Goal: Task Accomplishment & Management: Use online tool/utility

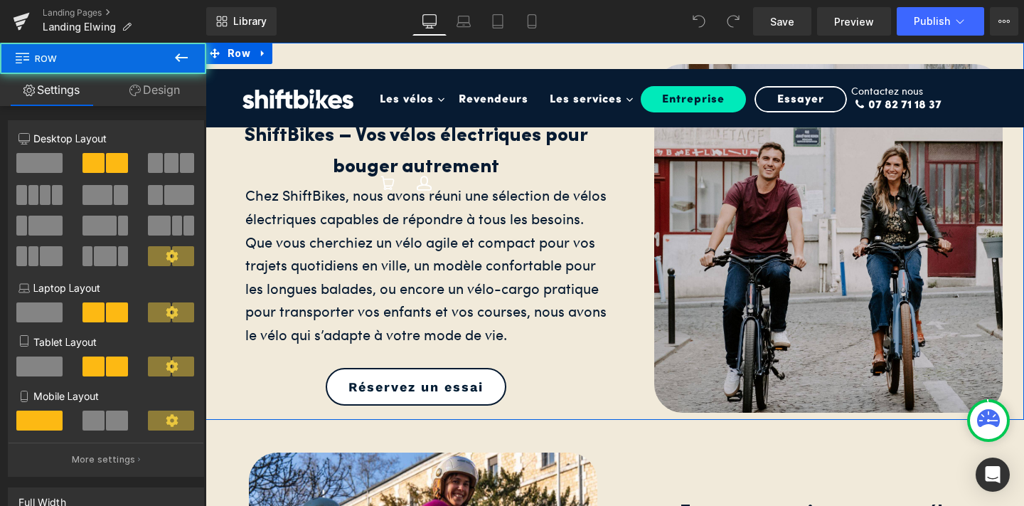
click at [287, 52] on div "ShiftBikes – Vos vélos électriques pour bouger autrement Heading Chez ShiftBike…" at bounding box center [615, 231] width 819 height 377
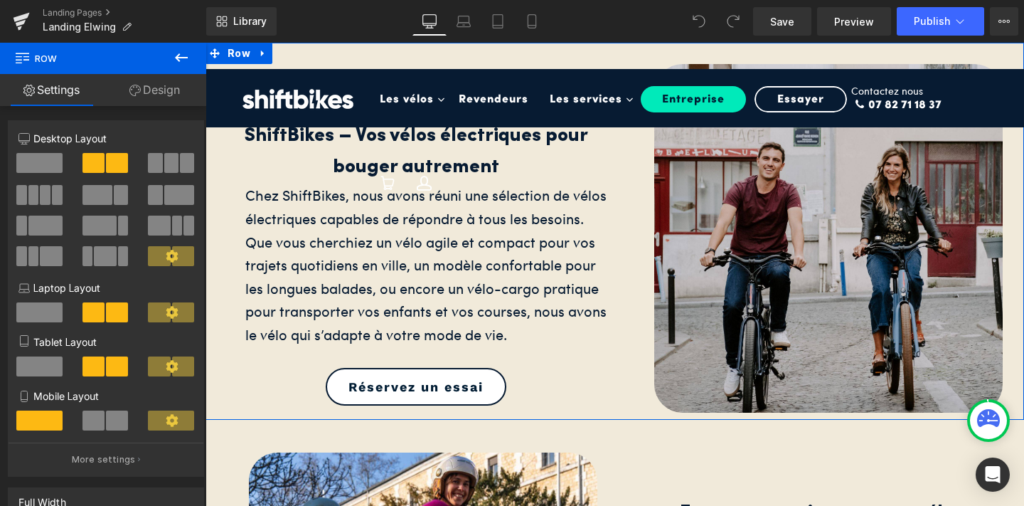
click at [147, 78] on link "Design" at bounding box center [154, 90] width 103 height 32
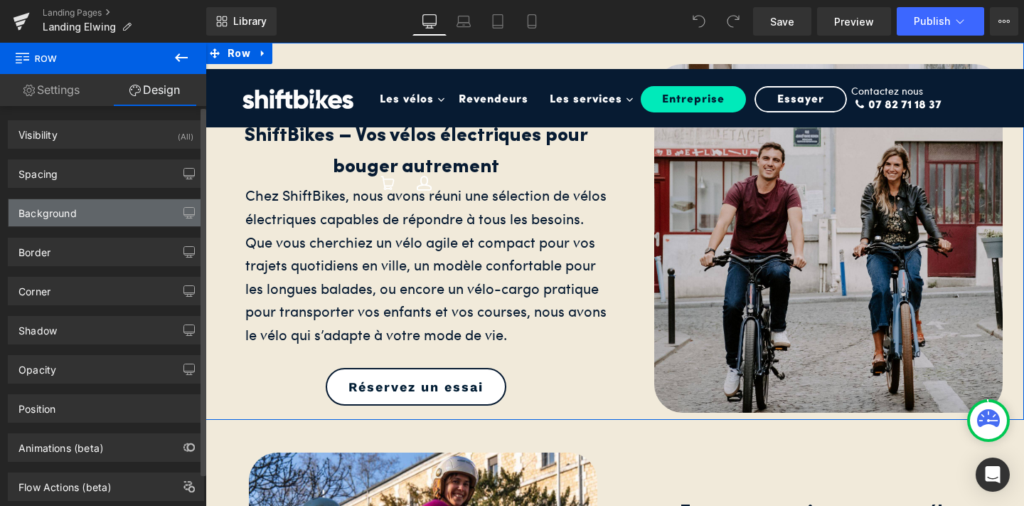
click at [112, 223] on div "Background" at bounding box center [106, 212] width 195 height 27
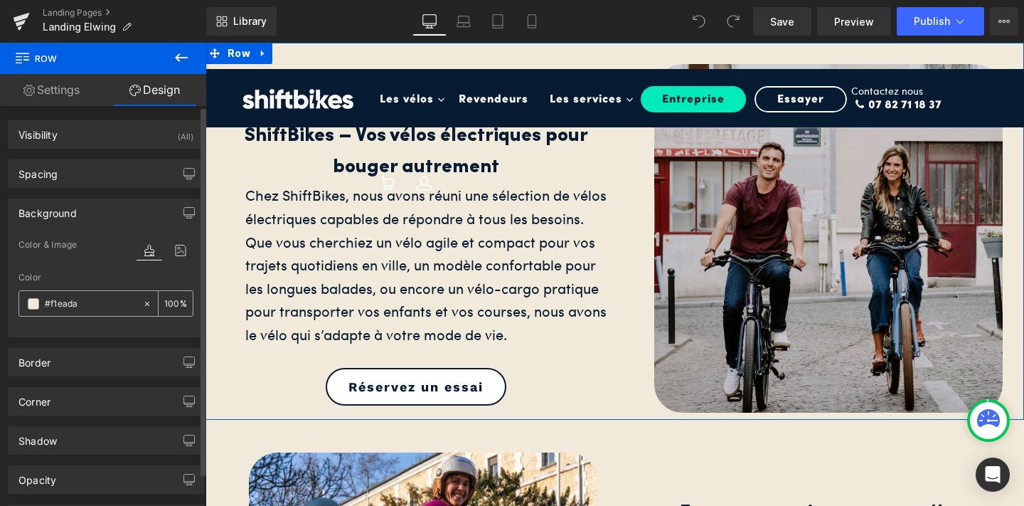
click at [142, 302] on icon at bounding box center [147, 304] width 10 height 10
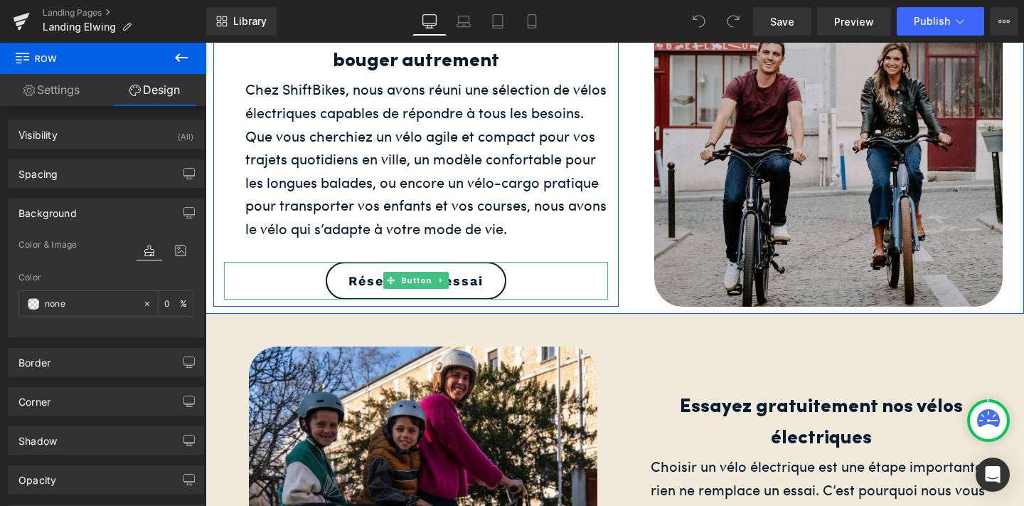
scroll to position [143, 0]
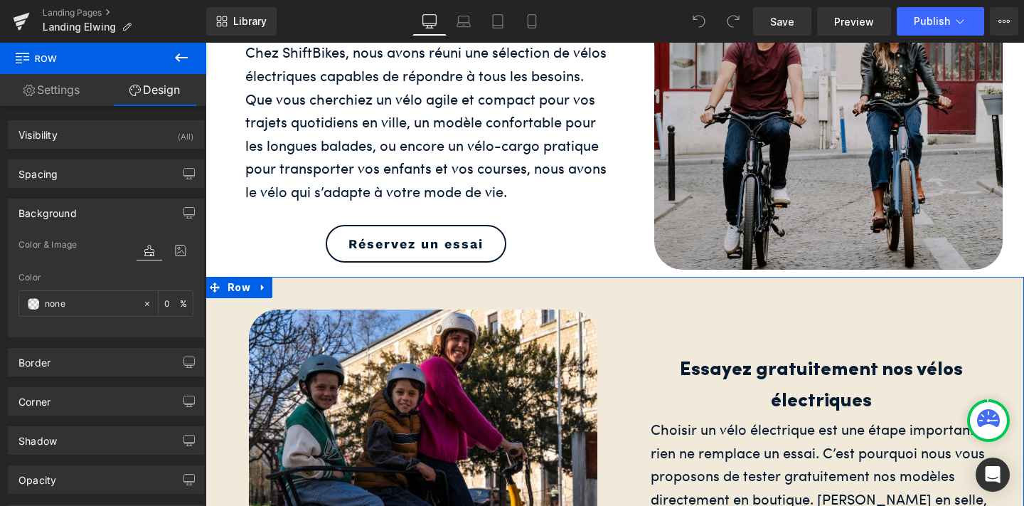
click at [291, 289] on div "Image Essayez gratuitement nos vélos électriques Heading Choisir un vélo électr…" at bounding box center [615, 477] width 819 height 400
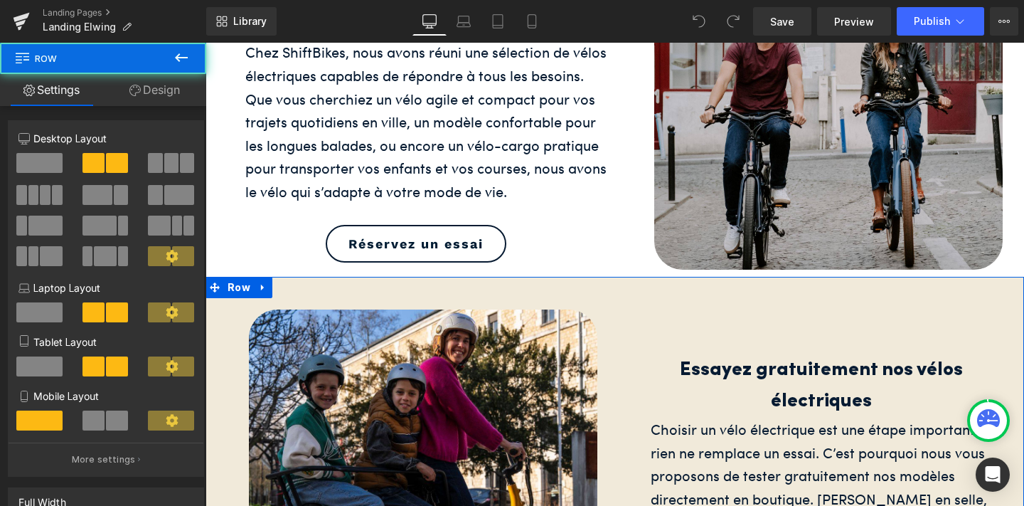
click at [169, 87] on link "Design" at bounding box center [154, 90] width 103 height 32
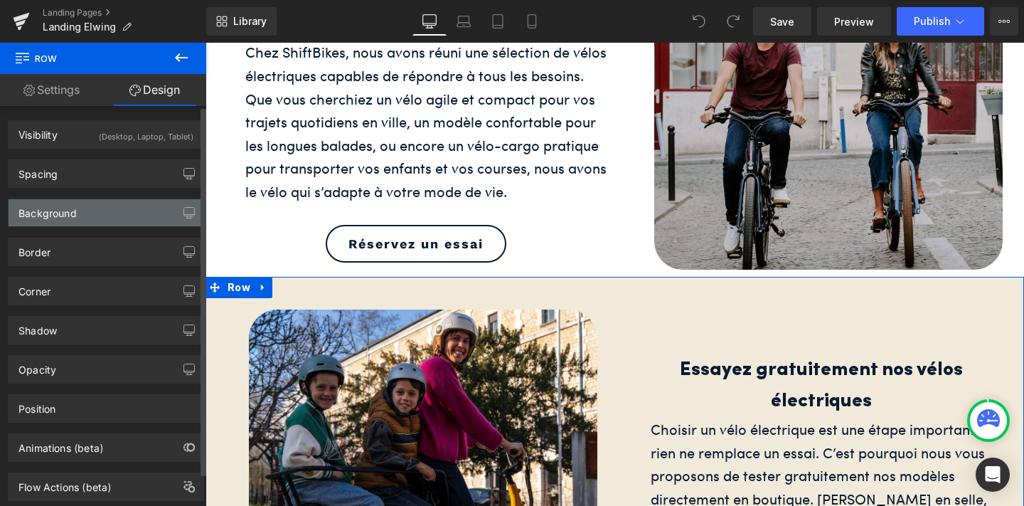
click at [134, 204] on div "Background" at bounding box center [106, 212] width 195 height 27
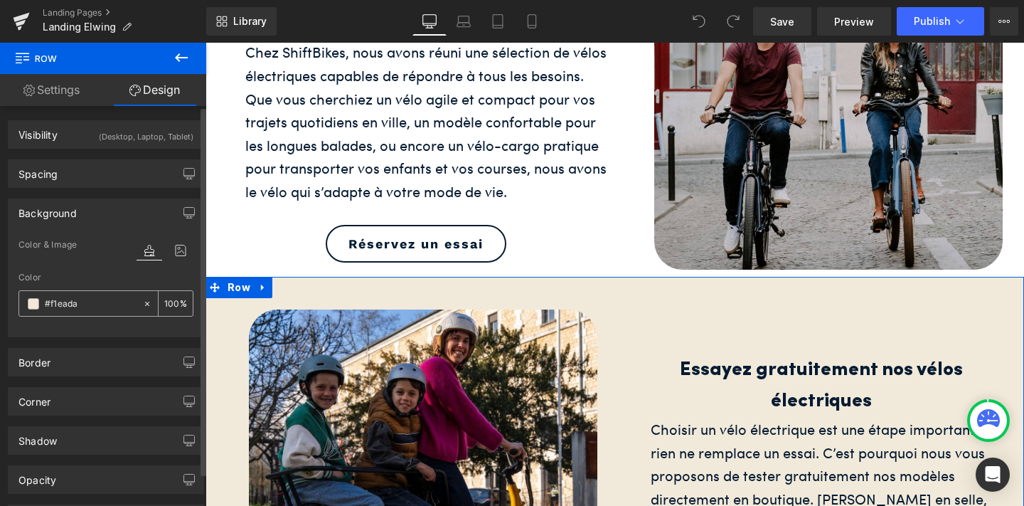
click at [142, 304] on icon at bounding box center [147, 304] width 10 height 10
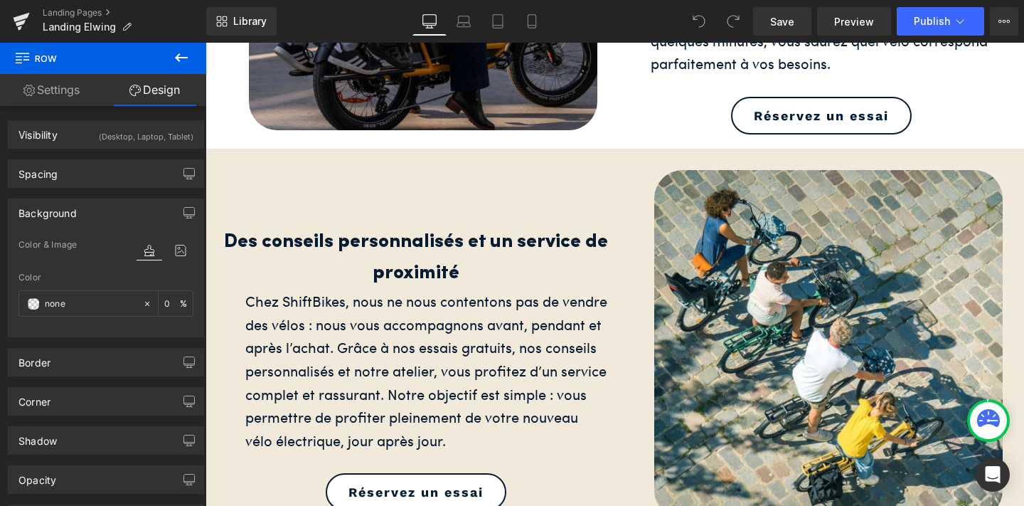
scroll to position [672, 0]
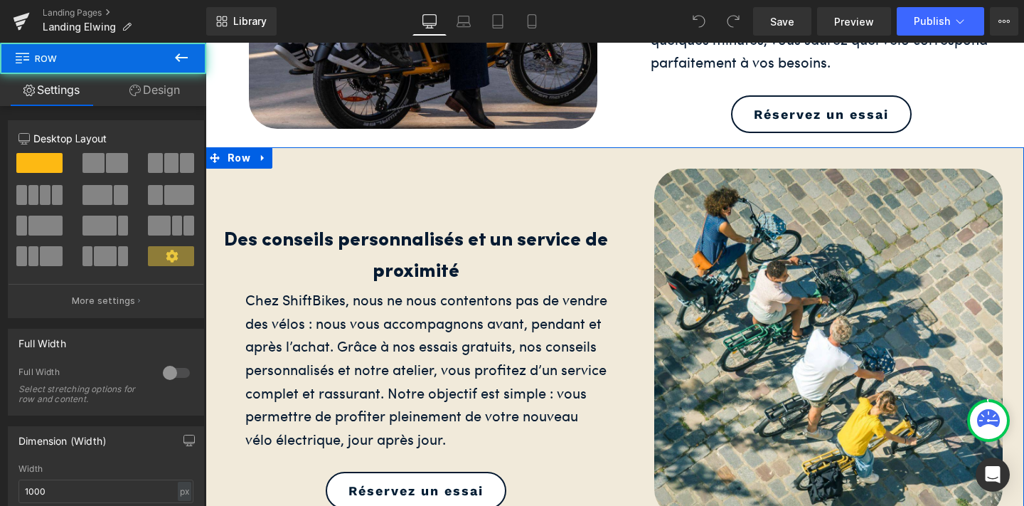
click at [206, 43] on div at bounding box center [206, 43] width 0 height 0
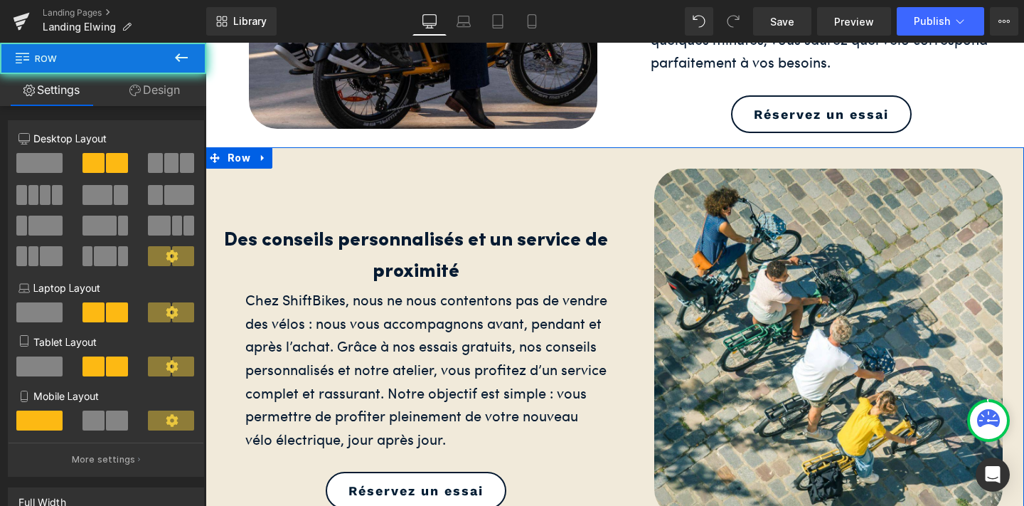
click at [299, 156] on div "Des conseils personnalisés et un service de proximité Heading Chez ShiftBikes, …" at bounding box center [615, 335] width 819 height 377
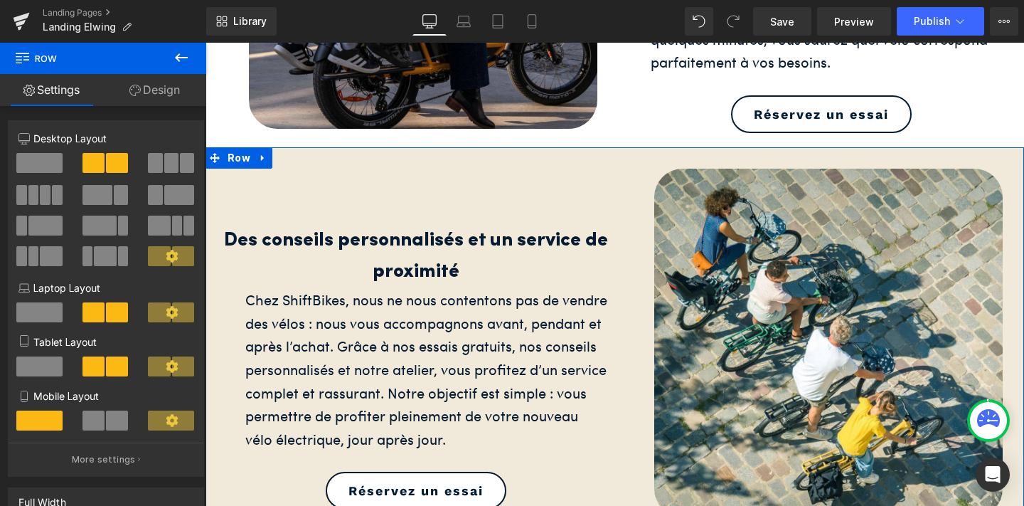
click at [177, 90] on link "Design" at bounding box center [154, 90] width 103 height 32
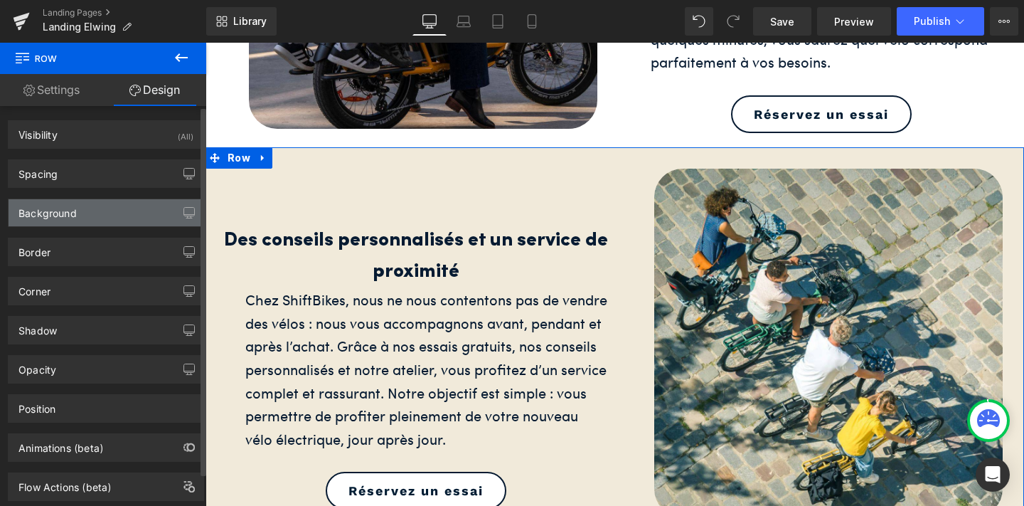
click at [120, 214] on div "Background" at bounding box center [106, 212] width 195 height 27
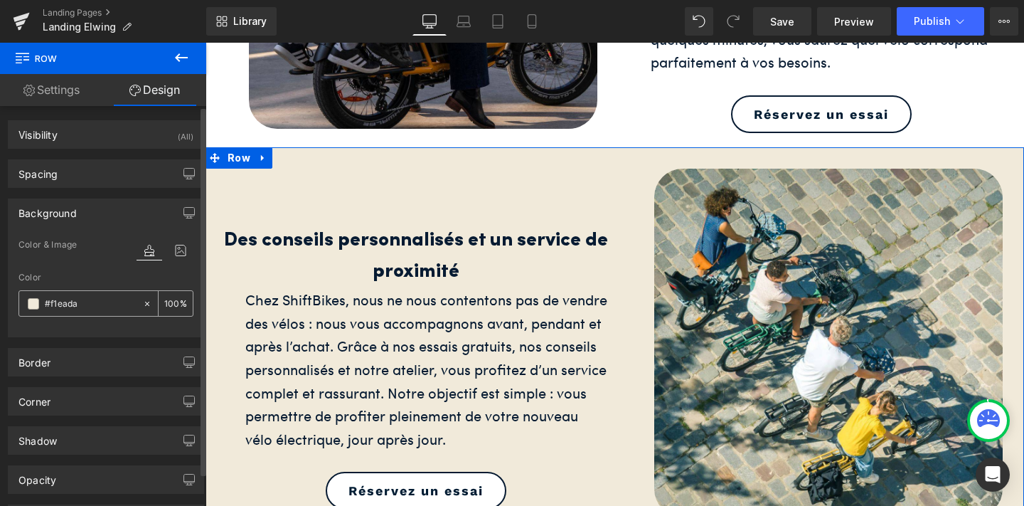
click at [142, 301] on icon at bounding box center [147, 304] width 10 height 10
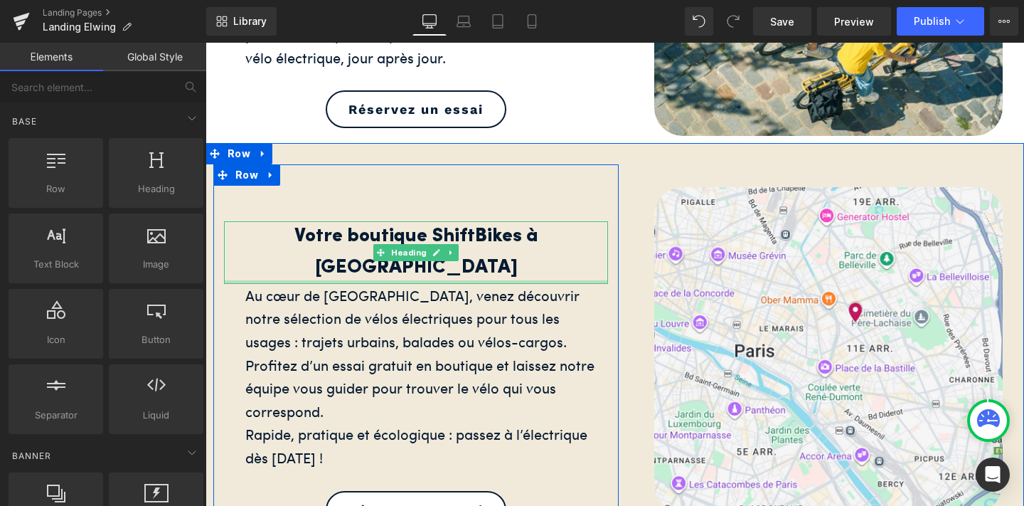
scroll to position [1043, 0]
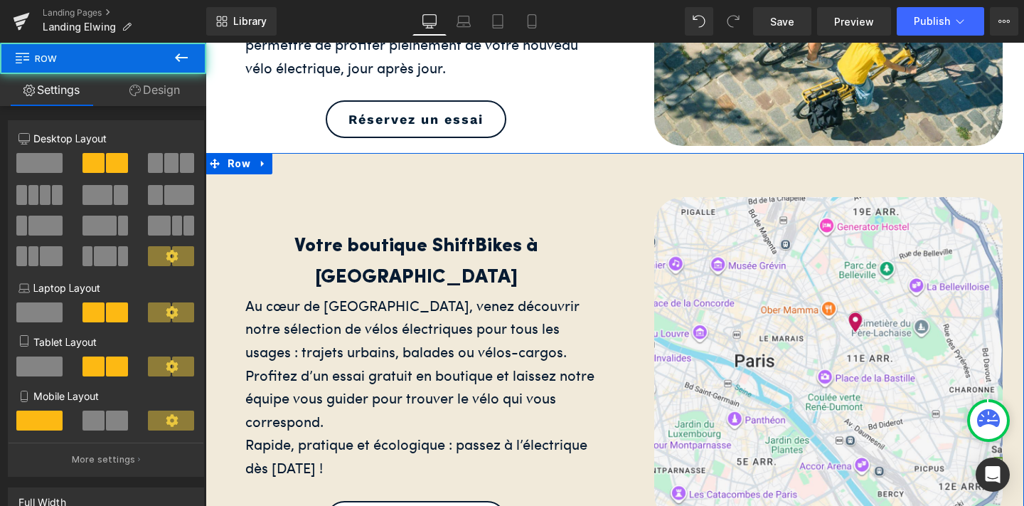
click at [304, 166] on div "Votre boutique ShiftBikes à [GEOGRAPHIC_DATA] Heading Au cœur de [GEOGRAPHIC_DA…" at bounding box center [615, 353] width 819 height 400
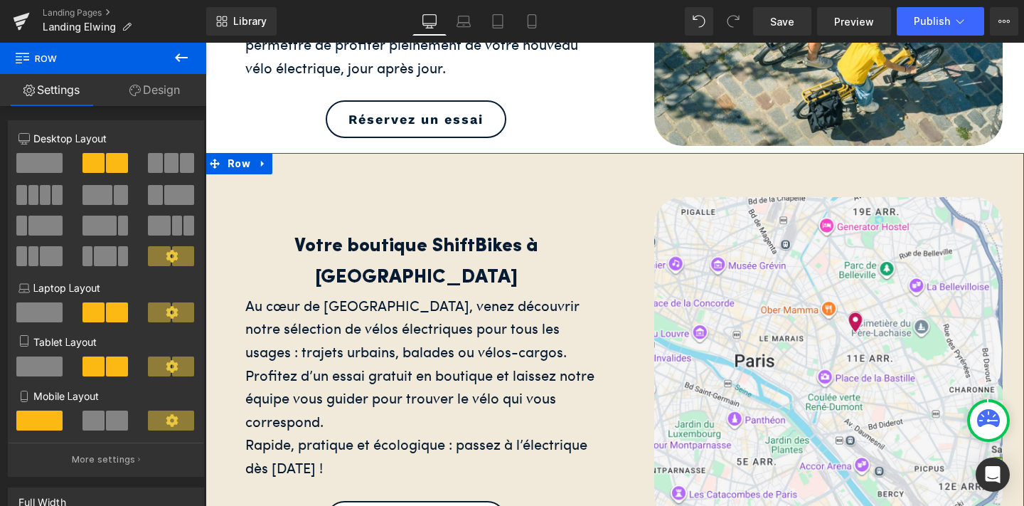
click at [304, 166] on div "Votre boutique ShiftBikes à [GEOGRAPHIC_DATA] Heading Au cœur de [GEOGRAPHIC_DA…" at bounding box center [615, 353] width 819 height 400
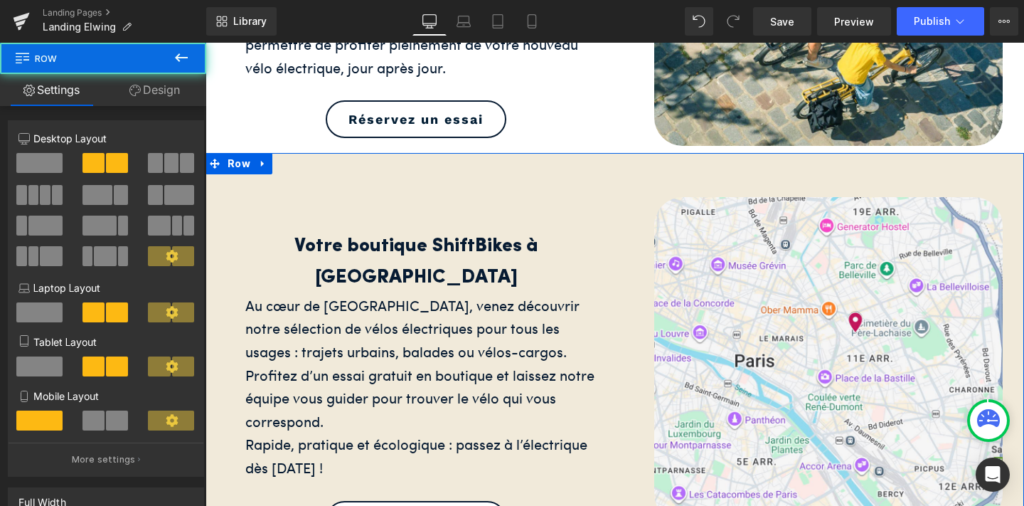
click at [166, 93] on link "Design" at bounding box center [154, 90] width 103 height 32
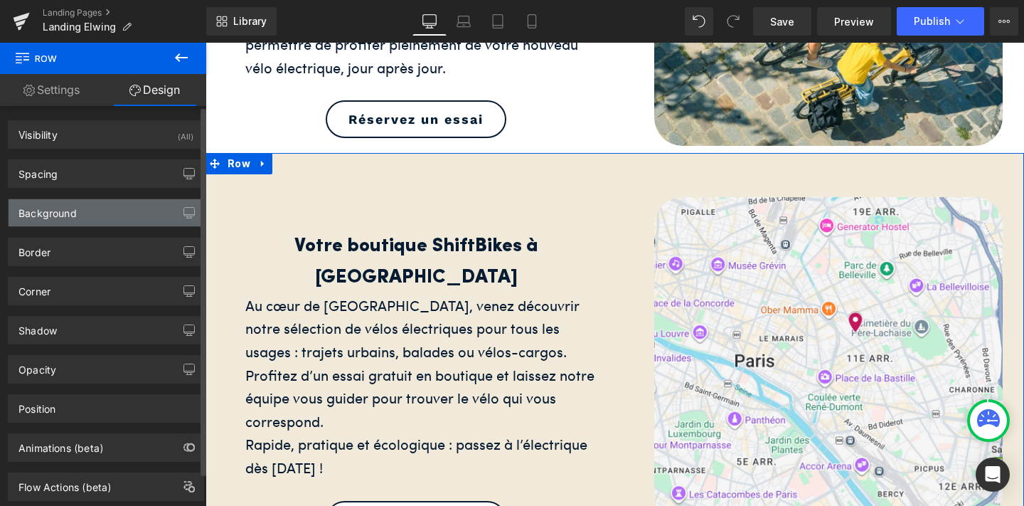
click at [142, 219] on div "Background" at bounding box center [106, 212] width 195 height 27
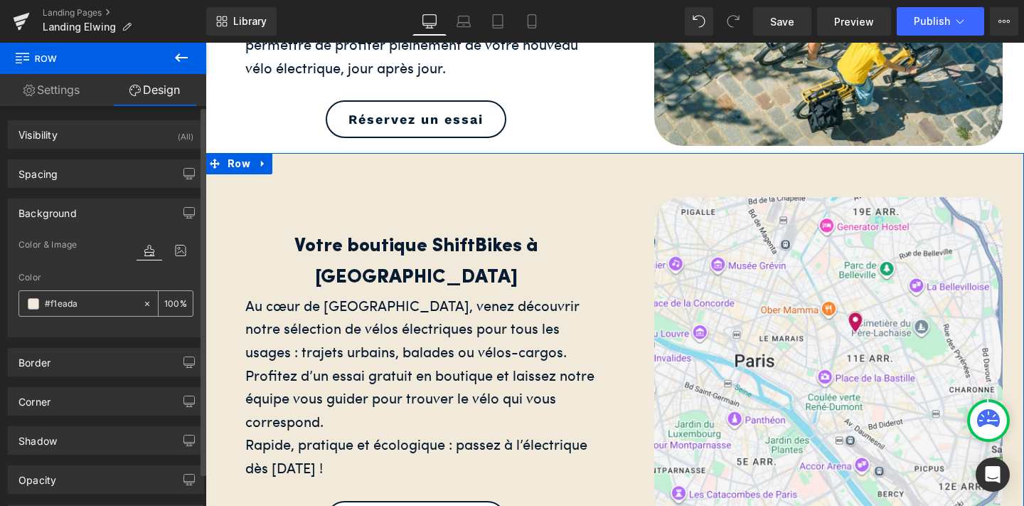
click at [142, 299] on icon at bounding box center [147, 304] width 10 height 10
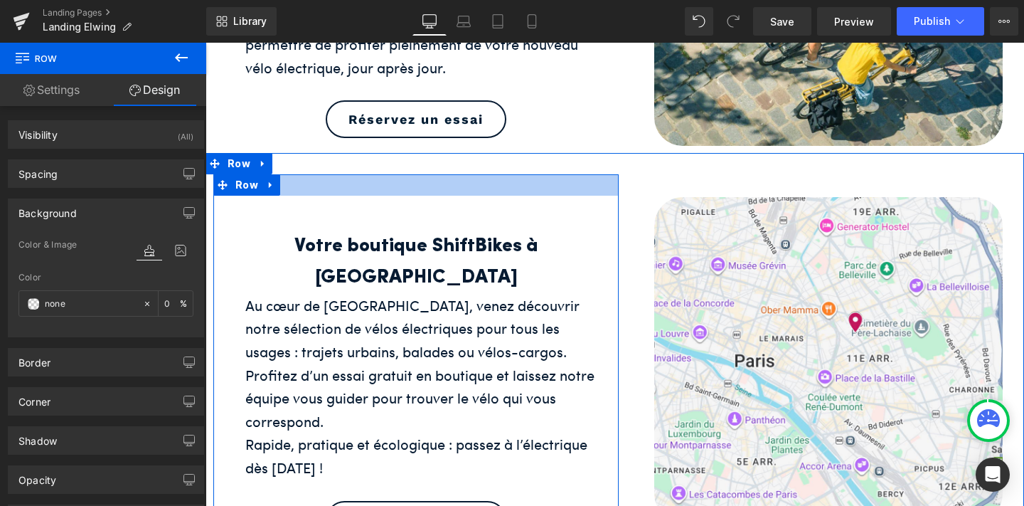
click at [312, 186] on div at bounding box center [415, 184] width 405 height 21
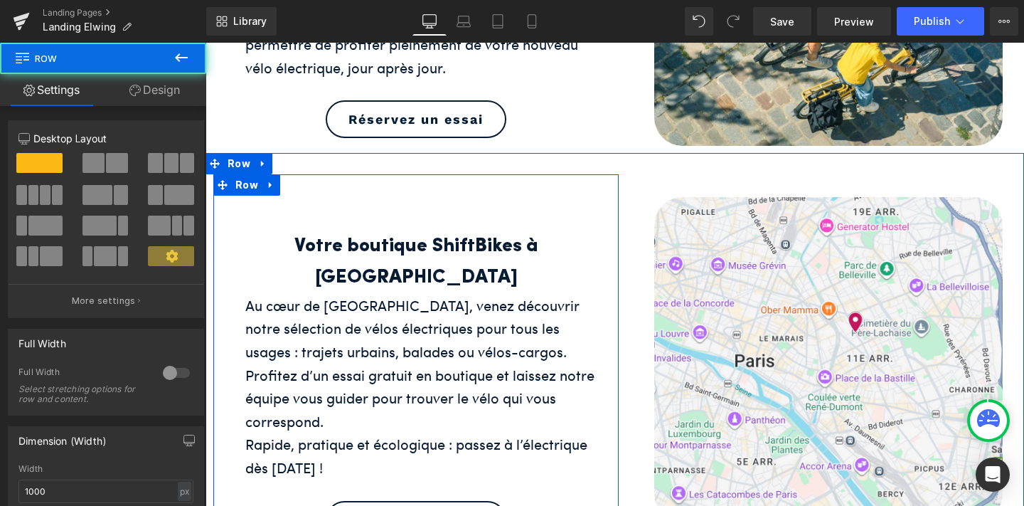
click at [314, 215] on div "Votre boutique ShiftBikes à [GEOGRAPHIC_DATA] Heading Au cœur de [GEOGRAPHIC_DA…" at bounding box center [415, 367] width 405 height 343
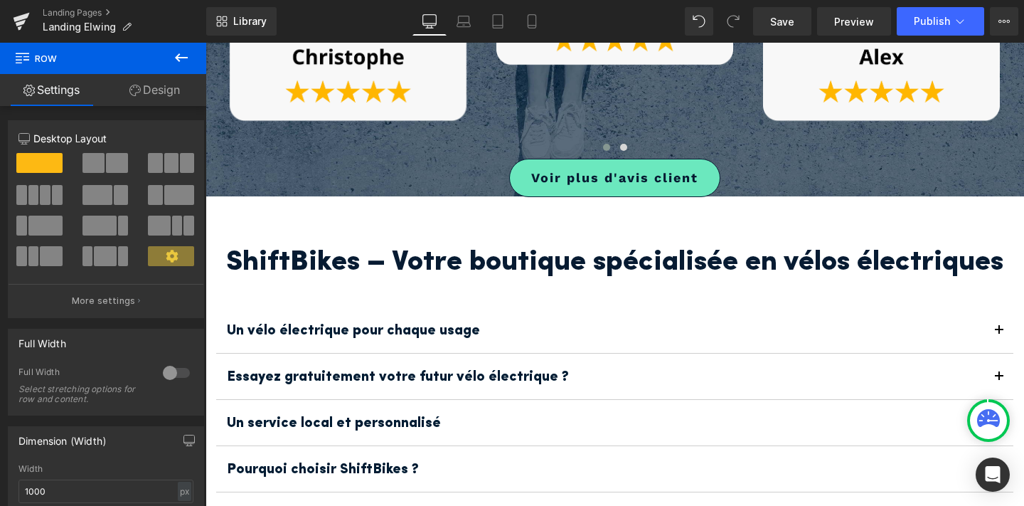
scroll to position [1871, 0]
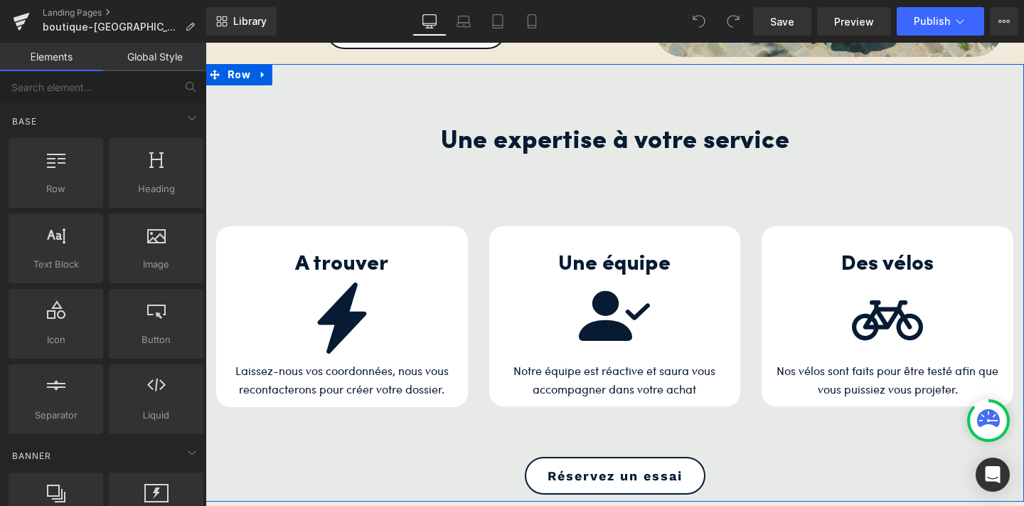
scroll to position [1132, 0]
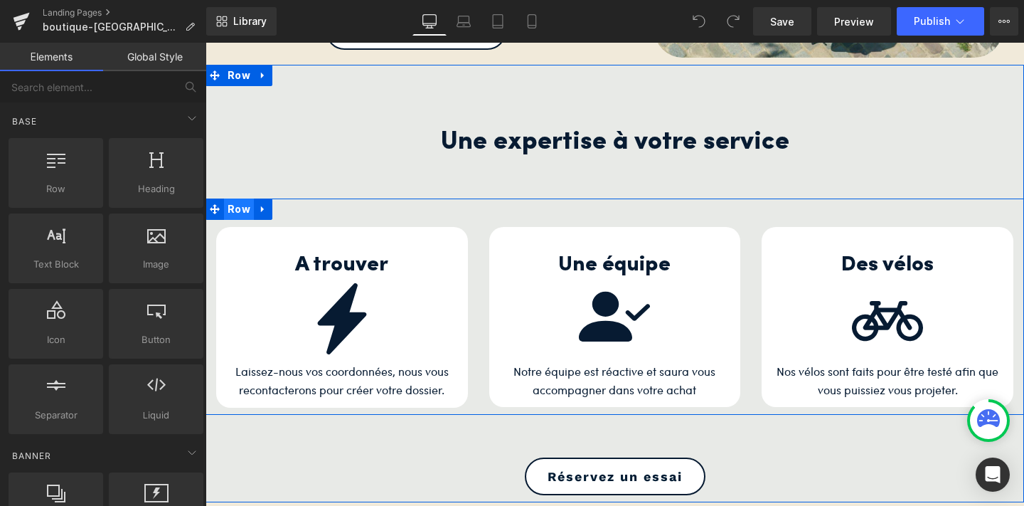
click at [240, 204] on span "Row" at bounding box center [239, 208] width 30 height 21
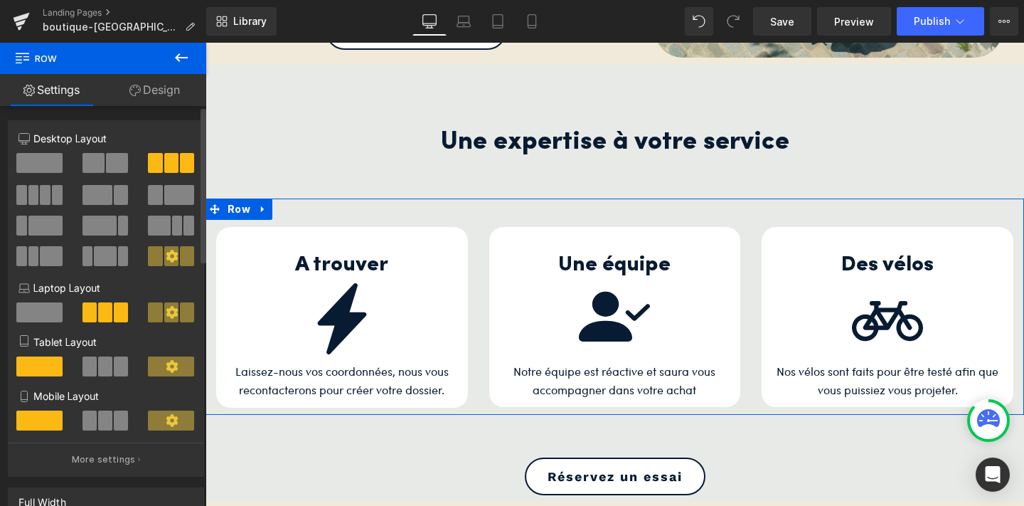
click at [115, 161] on span at bounding box center [117, 163] width 22 height 20
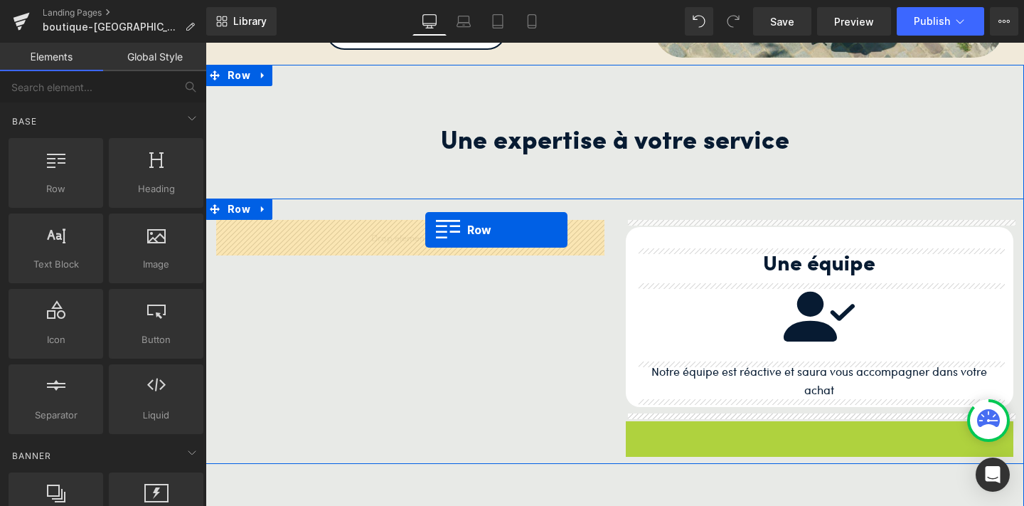
drag, startPoint x: 637, startPoint y: 429, endPoint x: 425, endPoint y: 230, distance: 290.3
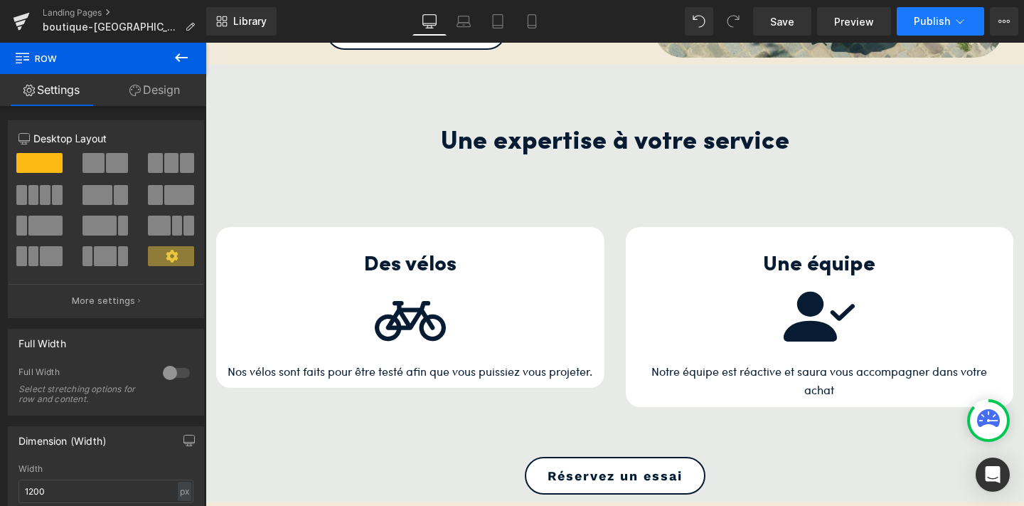
click at [950, 23] on button "Publish" at bounding box center [940, 21] width 87 height 28
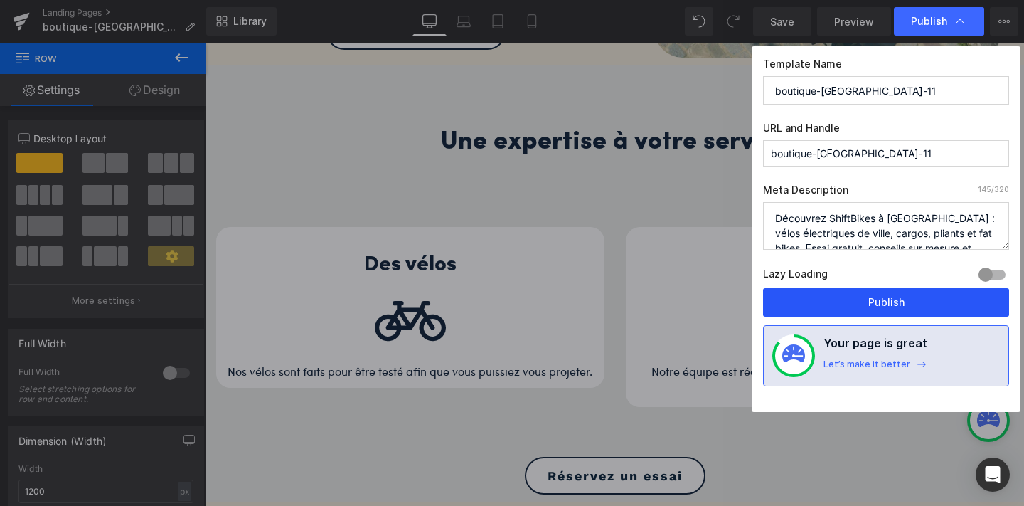
click at [880, 296] on button "Publish" at bounding box center [886, 302] width 246 height 28
